Goal: Task Accomplishment & Management: Manage account settings

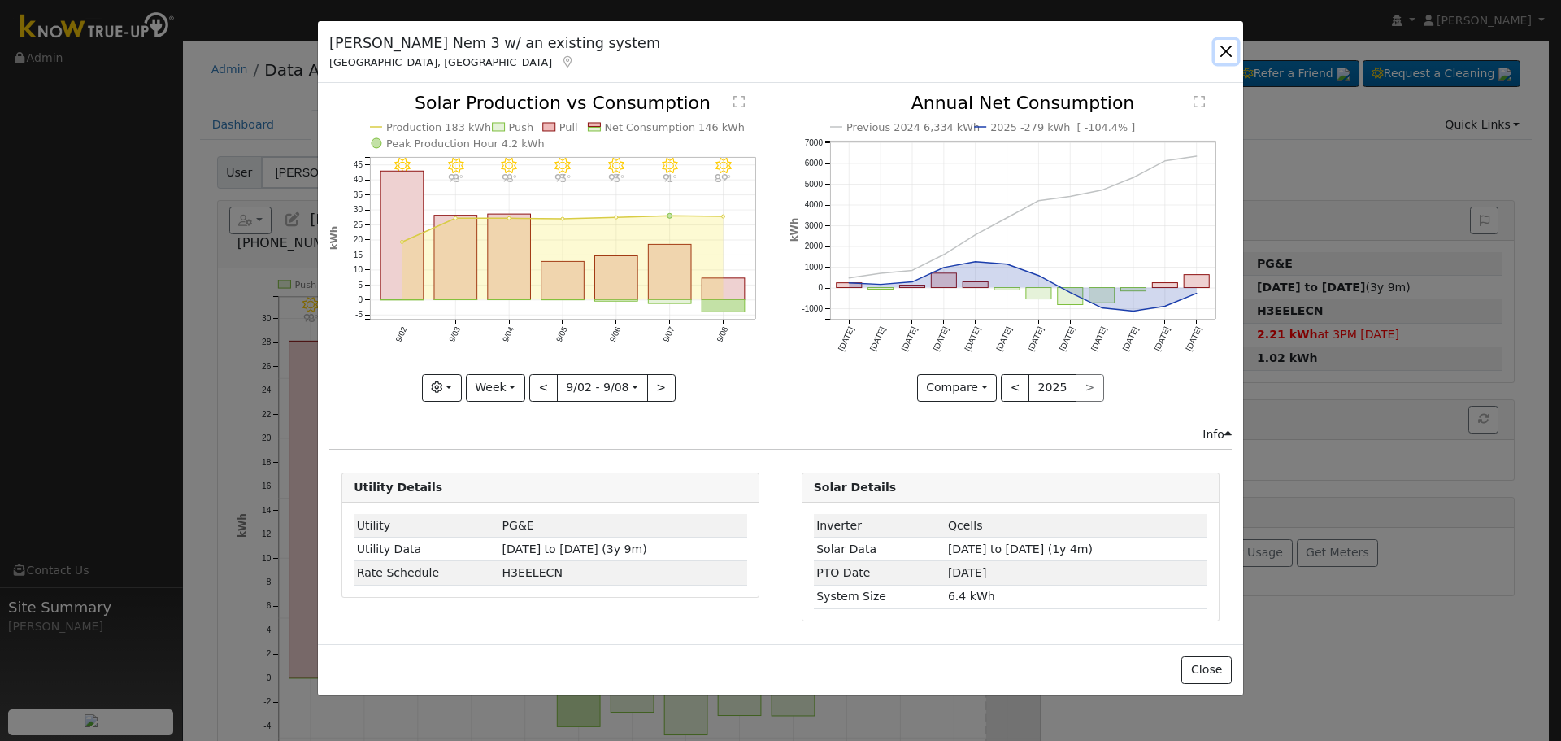
click at [1237, 46] on button "button" at bounding box center [1226, 51] width 23 height 23
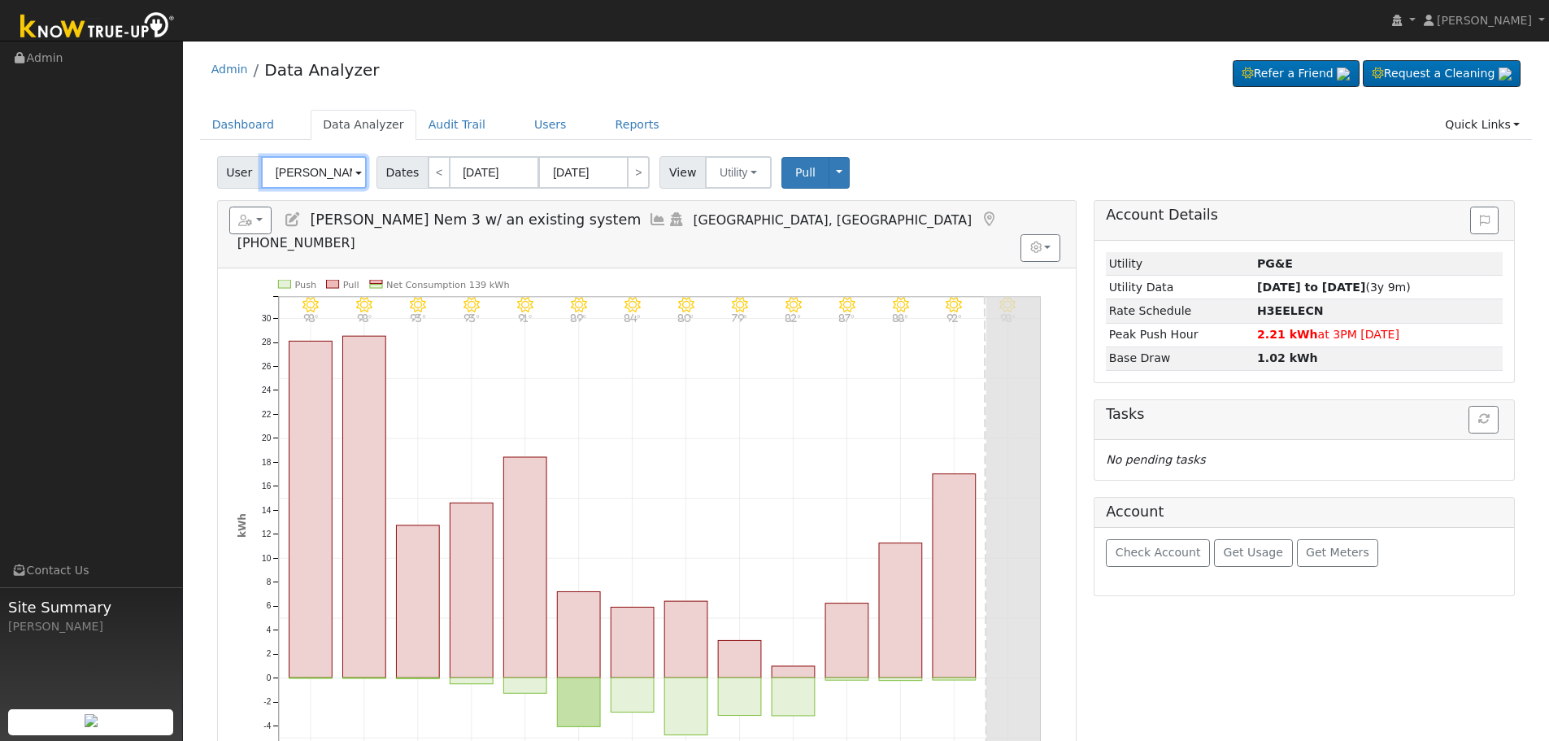
click at [306, 166] on input "[PERSON_NAME] Nem 3 w/ an existing system" at bounding box center [314, 172] width 106 height 33
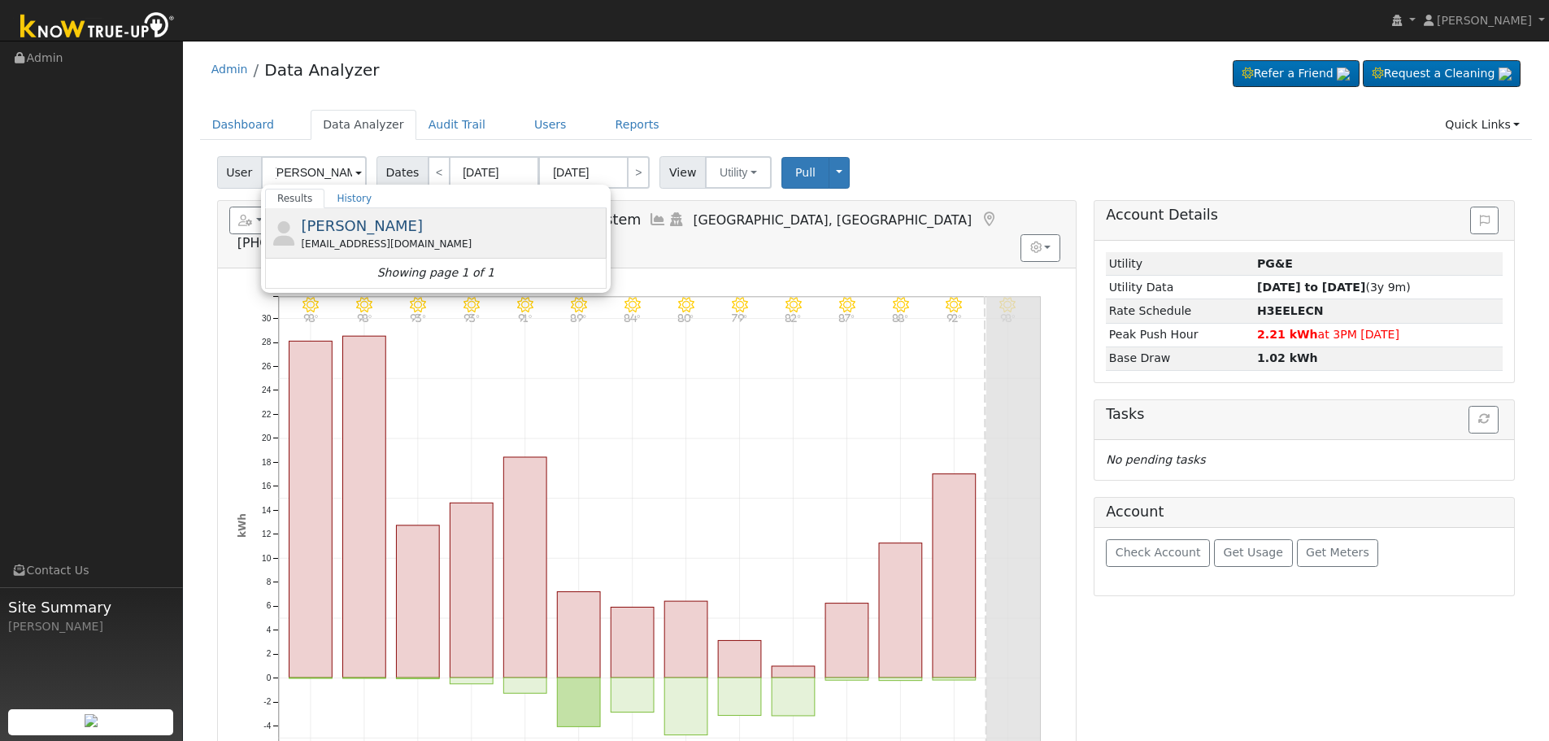
click at [420, 230] on div "[PERSON_NAME] [EMAIL_ADDRESS][DOMAIN_NAME]" at bounding box center [452, 233] width 302 height 37
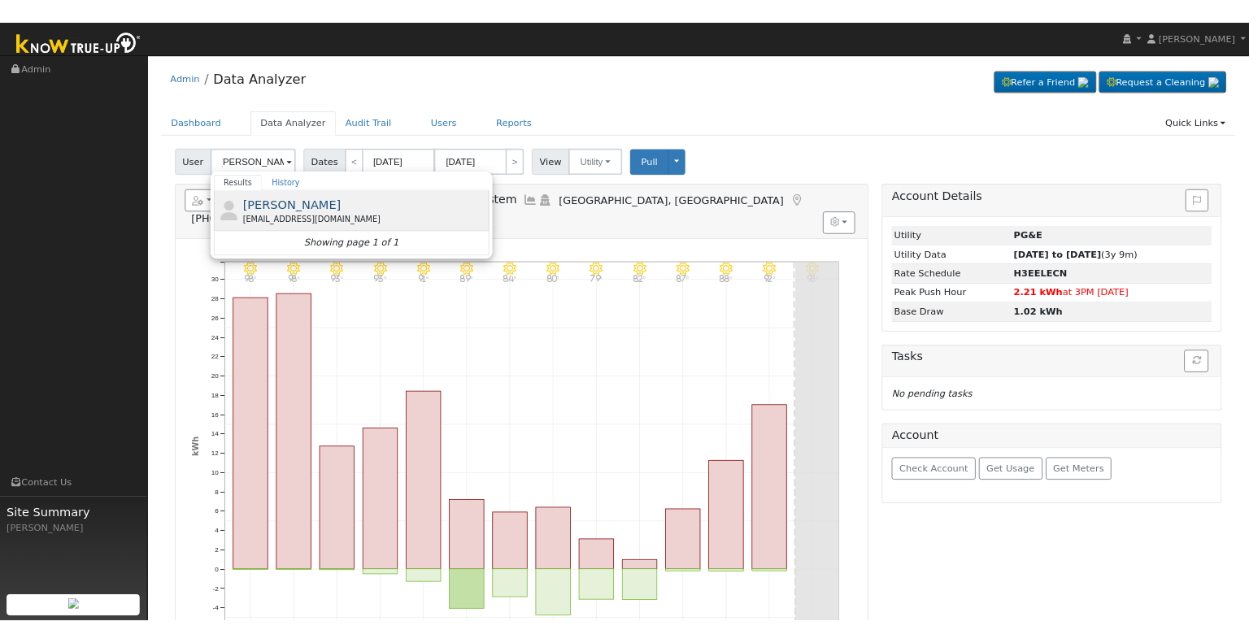
scroll to position [0, 0]
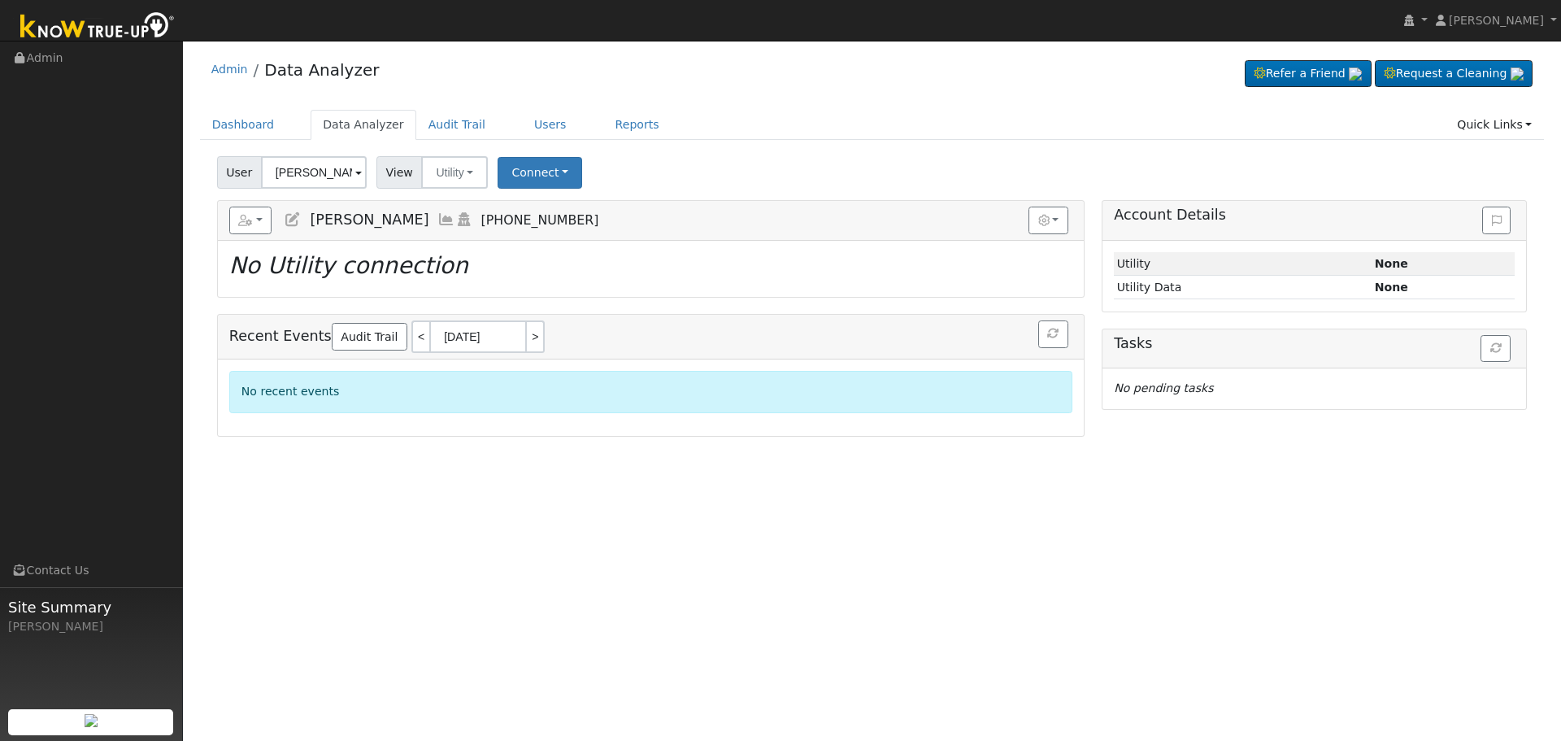
click at [438, 219] on icon at bounding box center [447, 219] width 18 height 15
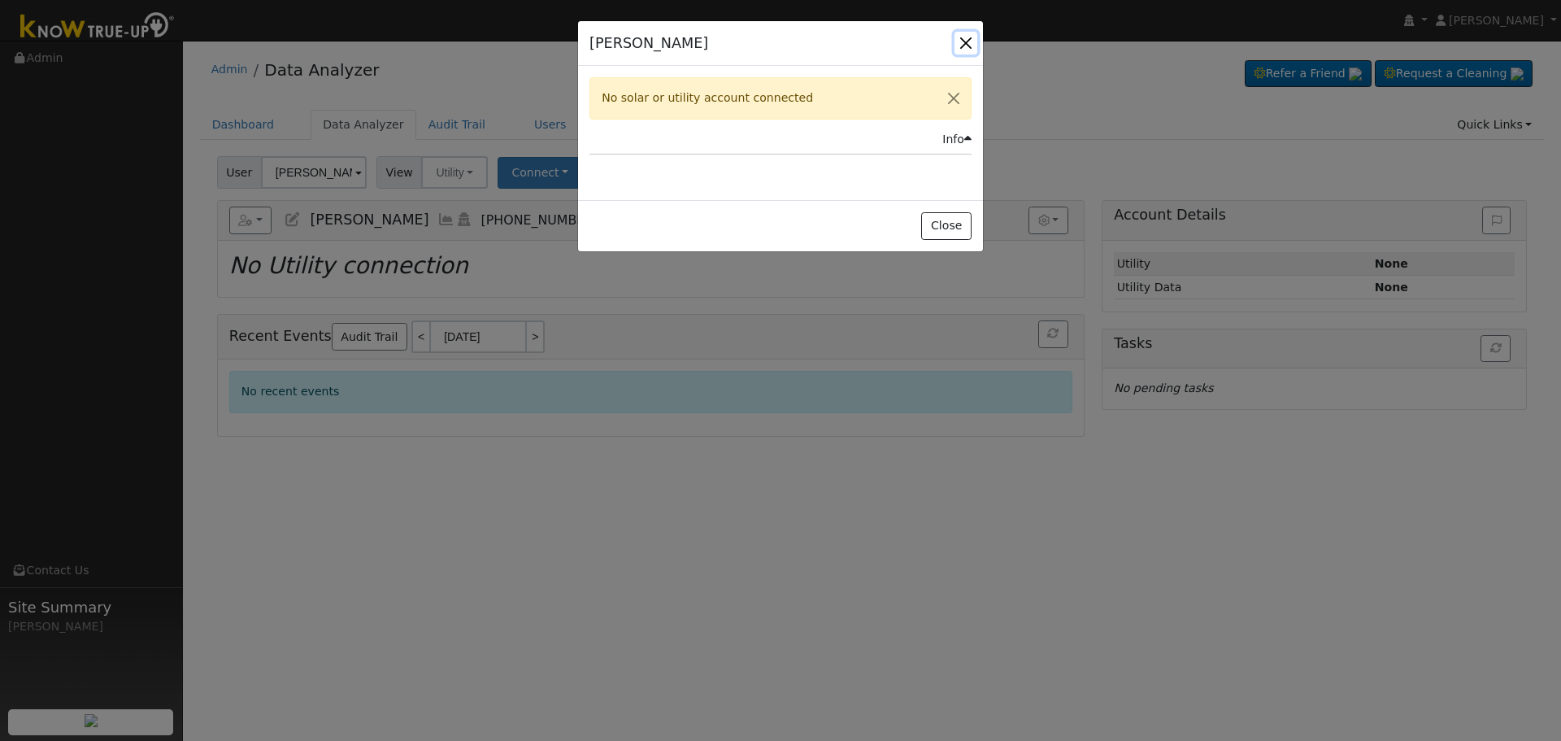
click at [968, 42] on button "button" at bounding box center [966, 43] width 23 height 23
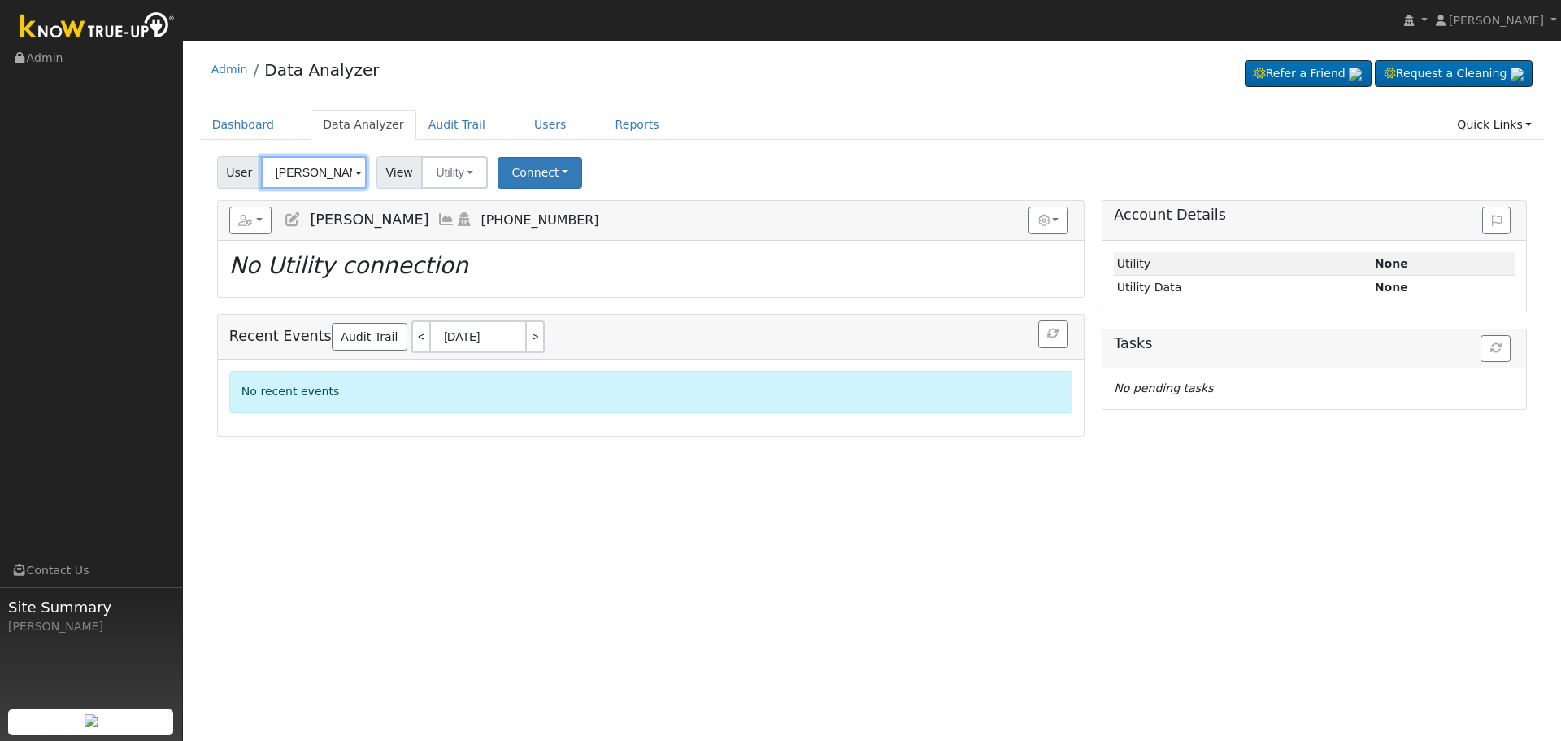
click at [315, 181] on input "[PERSON_NAME]" at bounding box center [314, 172] width 106 height 33
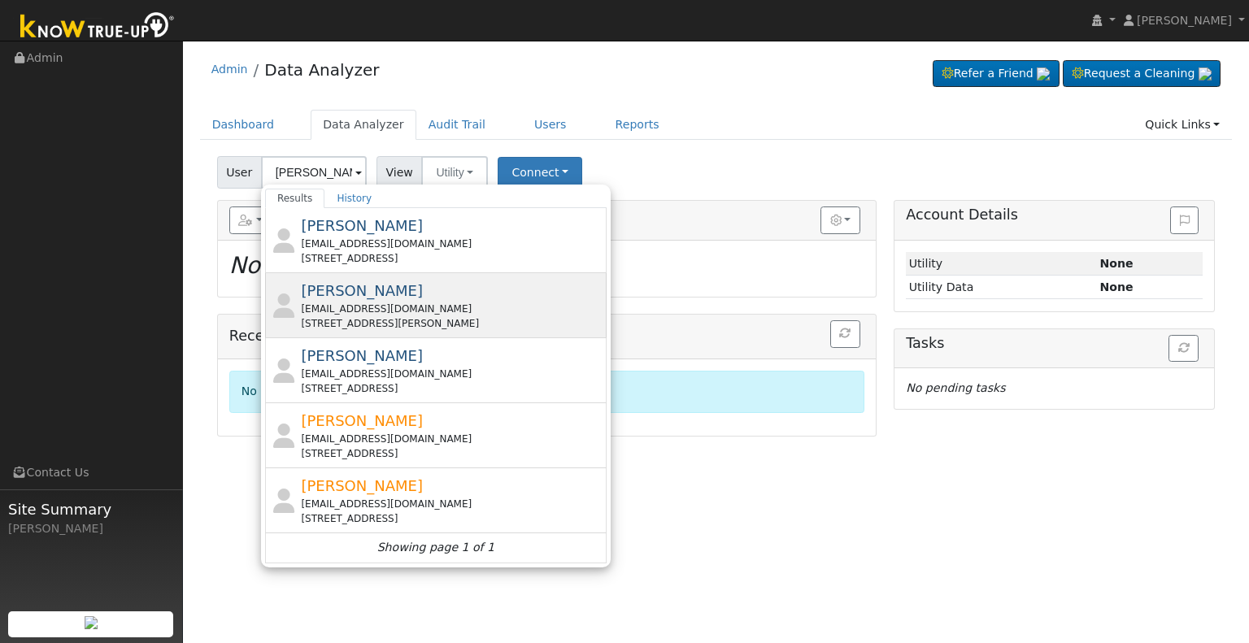
click at [385, 314] on div "[EMAIL_ADDRESS][DOMAIN_NAME]" at bounding box center [452, 309] width 302 height 15
type input "[PERSON_NAME]"
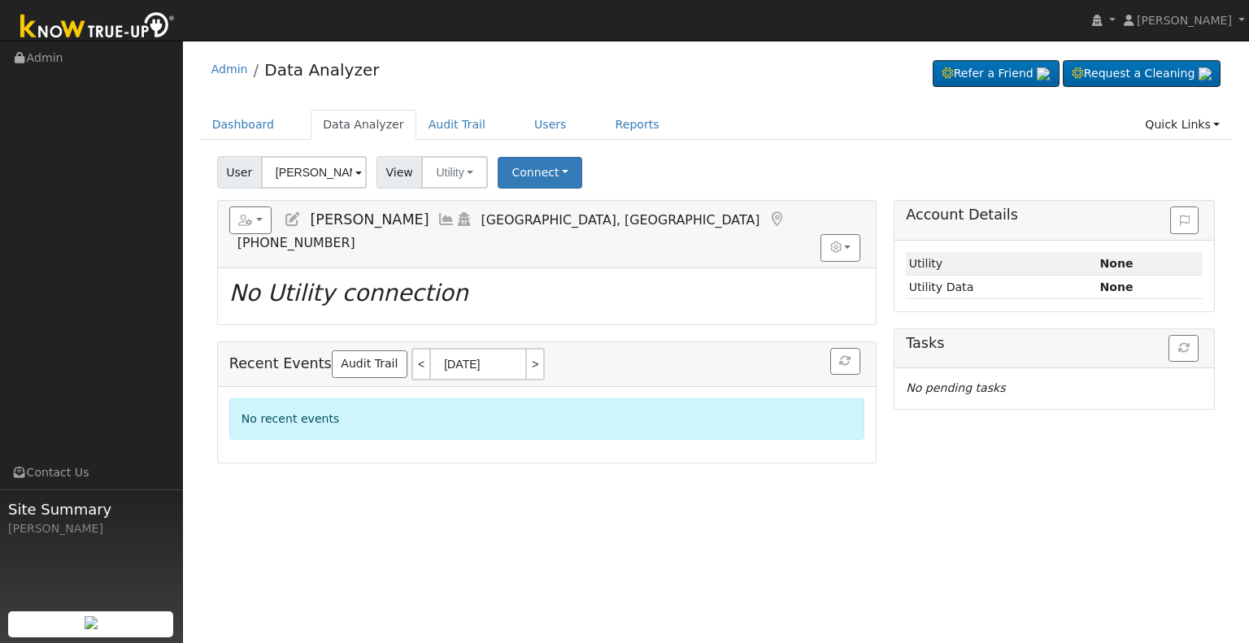
click at [438, 217] on icon at bounding box center [447, 219] width 18 height 15
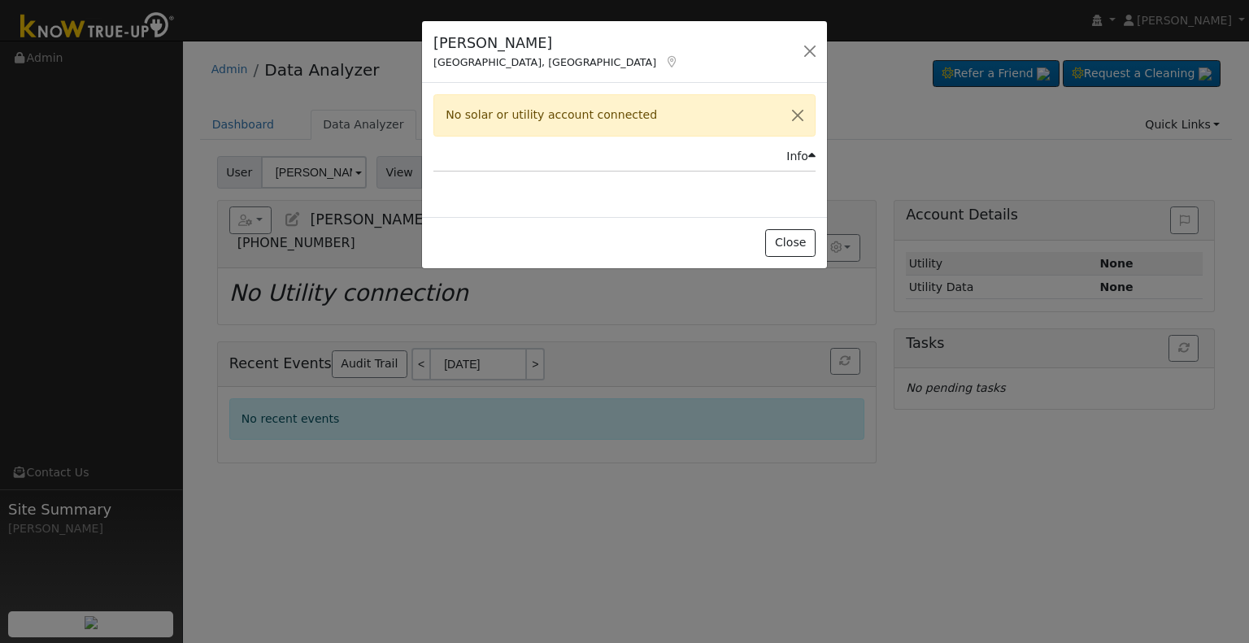
click at [664, 63] on icon at bounding box center [671, 61] width 15 height 11
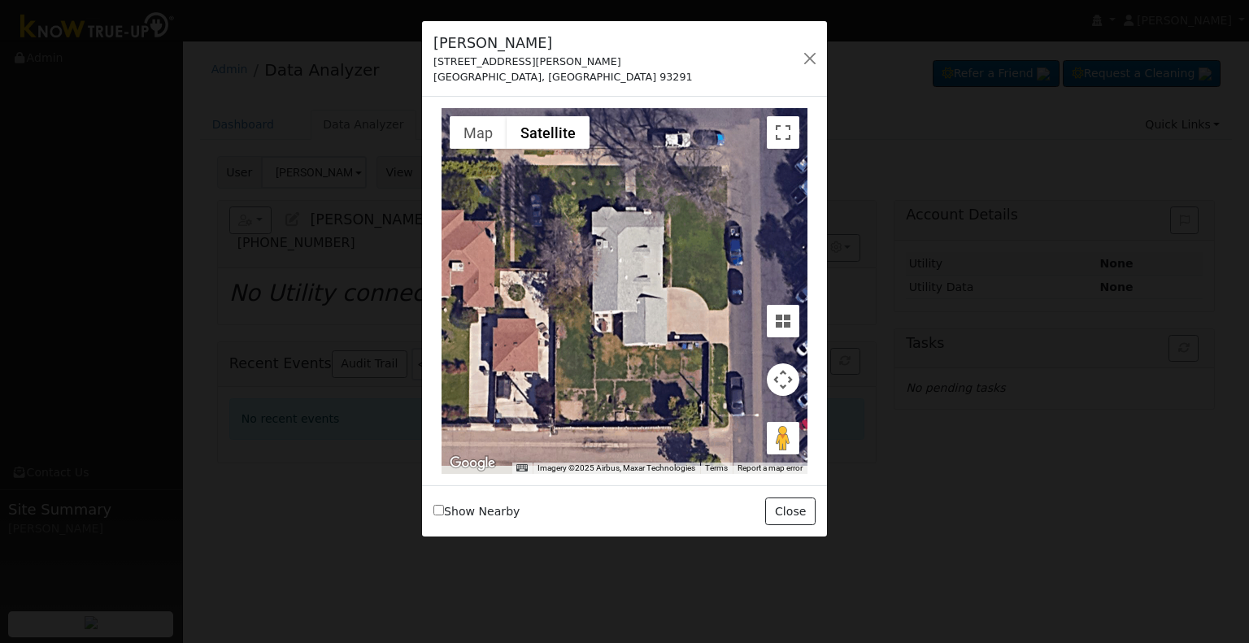
drag, startPoint x: 583, startPoint y: 299, endPoint x: 597, endPoint y: 289, distance: 17.4
click at [597, 289] on div at bounding box center [625, 291] width 366 height 366
click at [809, 57] on button "button" at bounding box center [810, 58] width 23 height 23
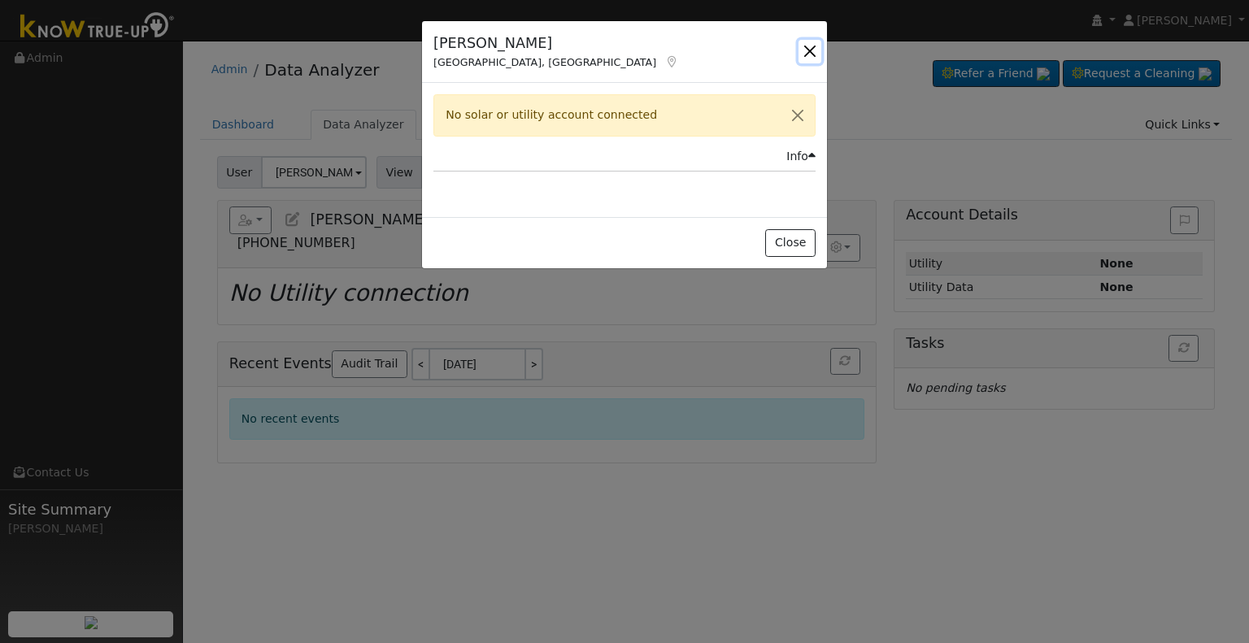
drag, startPoint x: 807, startPoint y: 50, endPoint x: 791, endPoint y: 50, distance: 16.3
click at [807, 50] on button "button" at bounding box center [810, 51] width 23 height 23
